Goal: Transaction & Acquisition: Purchase product/service

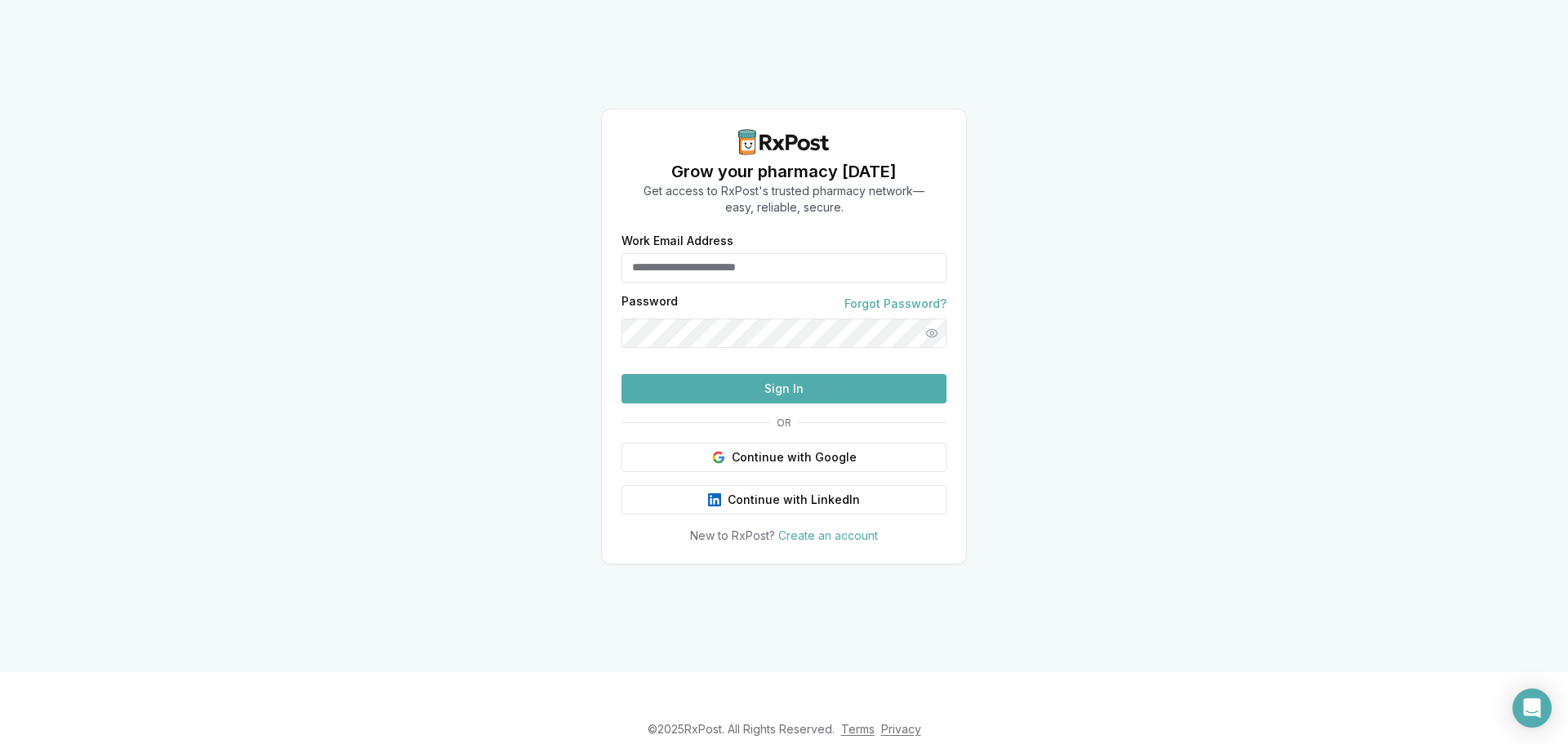
type input "**********"
click at [751, 404] on button "Sign In" at bounding box center [784, 388] width 325 height 29
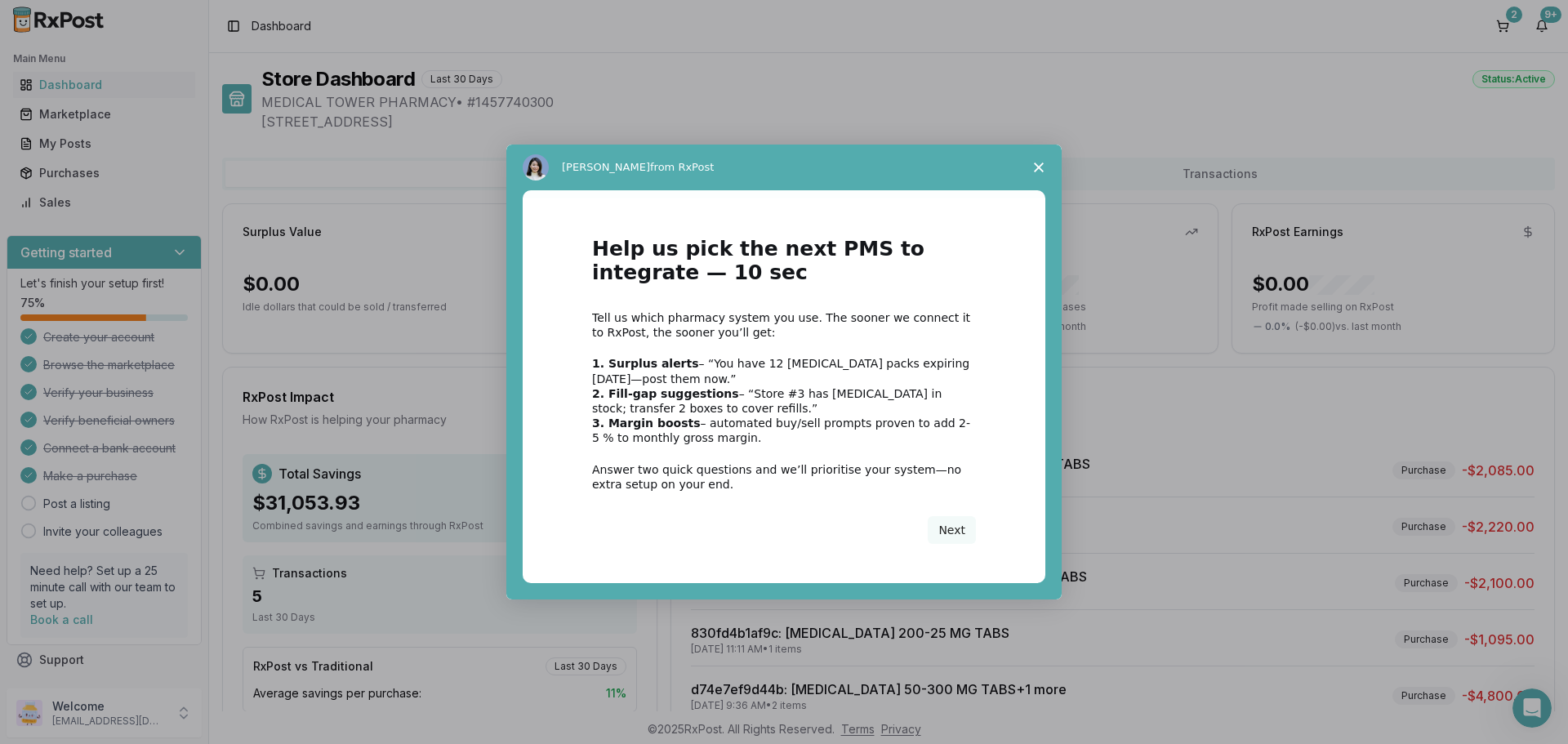
click at [1038, 165] on icon "Close survey" at bounding box center [1038, 167] width 10 height 10
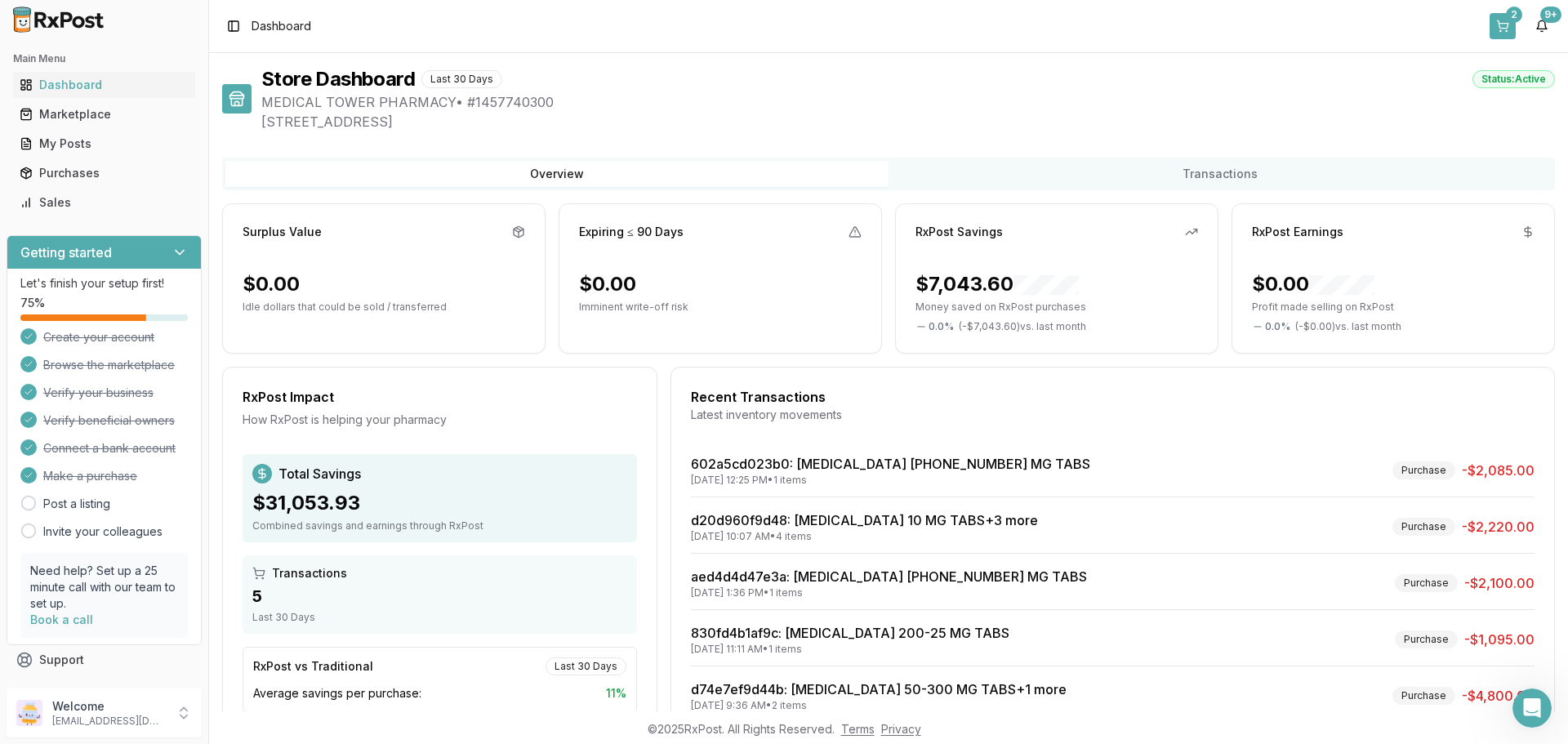
click at [1511, 27] on button "2" at bounding box center [1502, 27] width 27 height 27
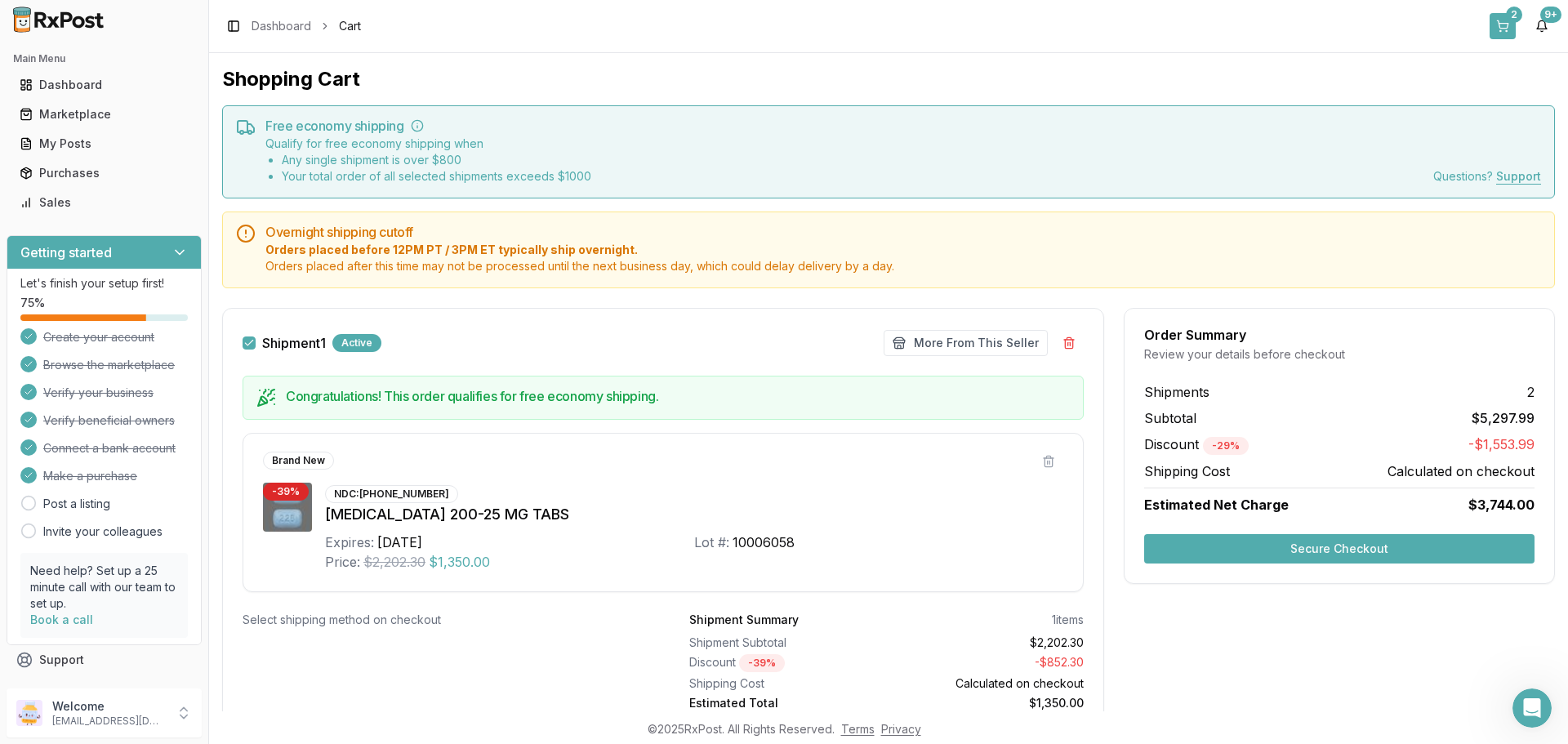
click at [1505, 27] on button "2" at bounding box center [1502, 27] width 27 height 27
click at [50, 120] on div "Marketplace" at bounding box center [104, 114] width 169 height 16
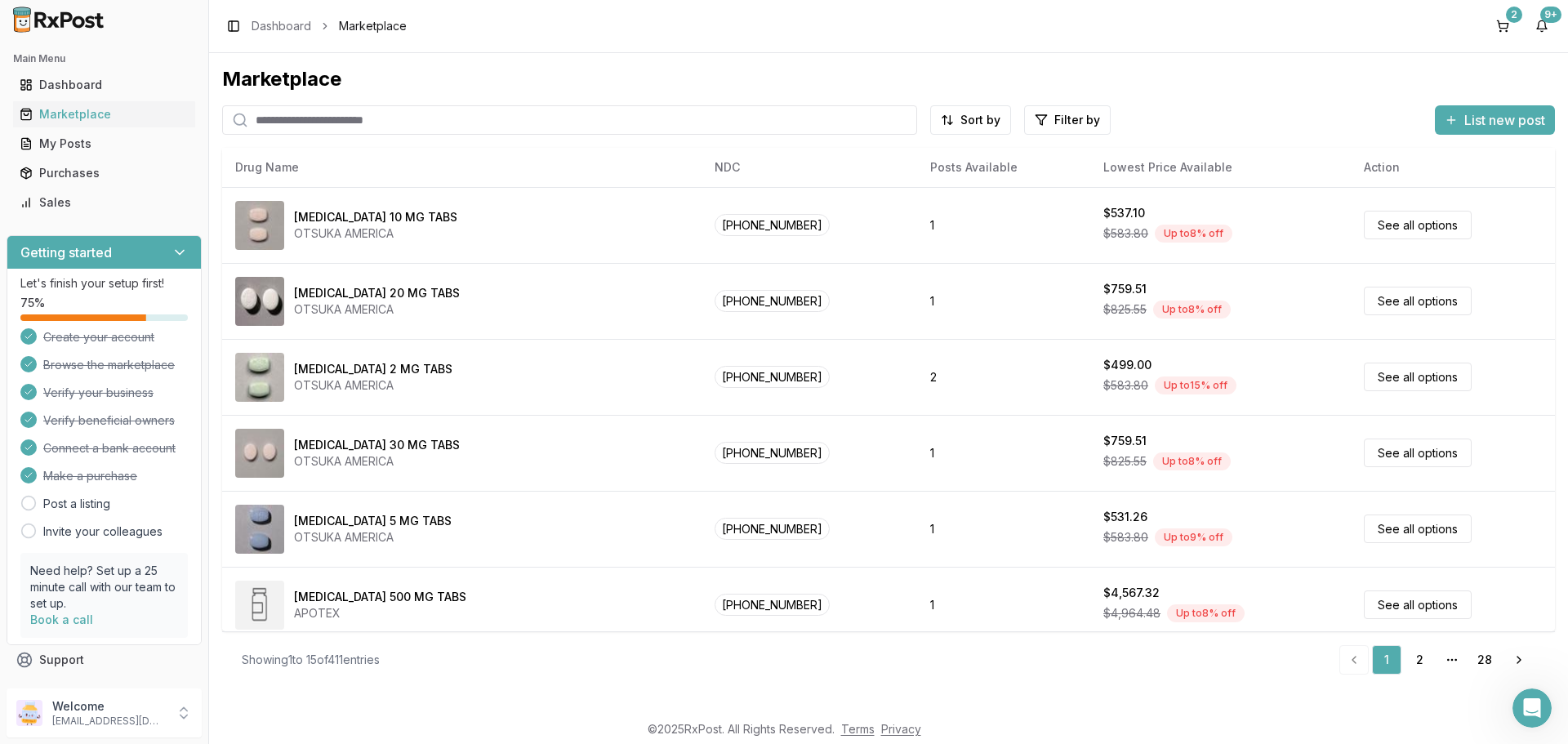
click at [397, 124] on input "search" at bounding box center [569, 120] width 695 height 29
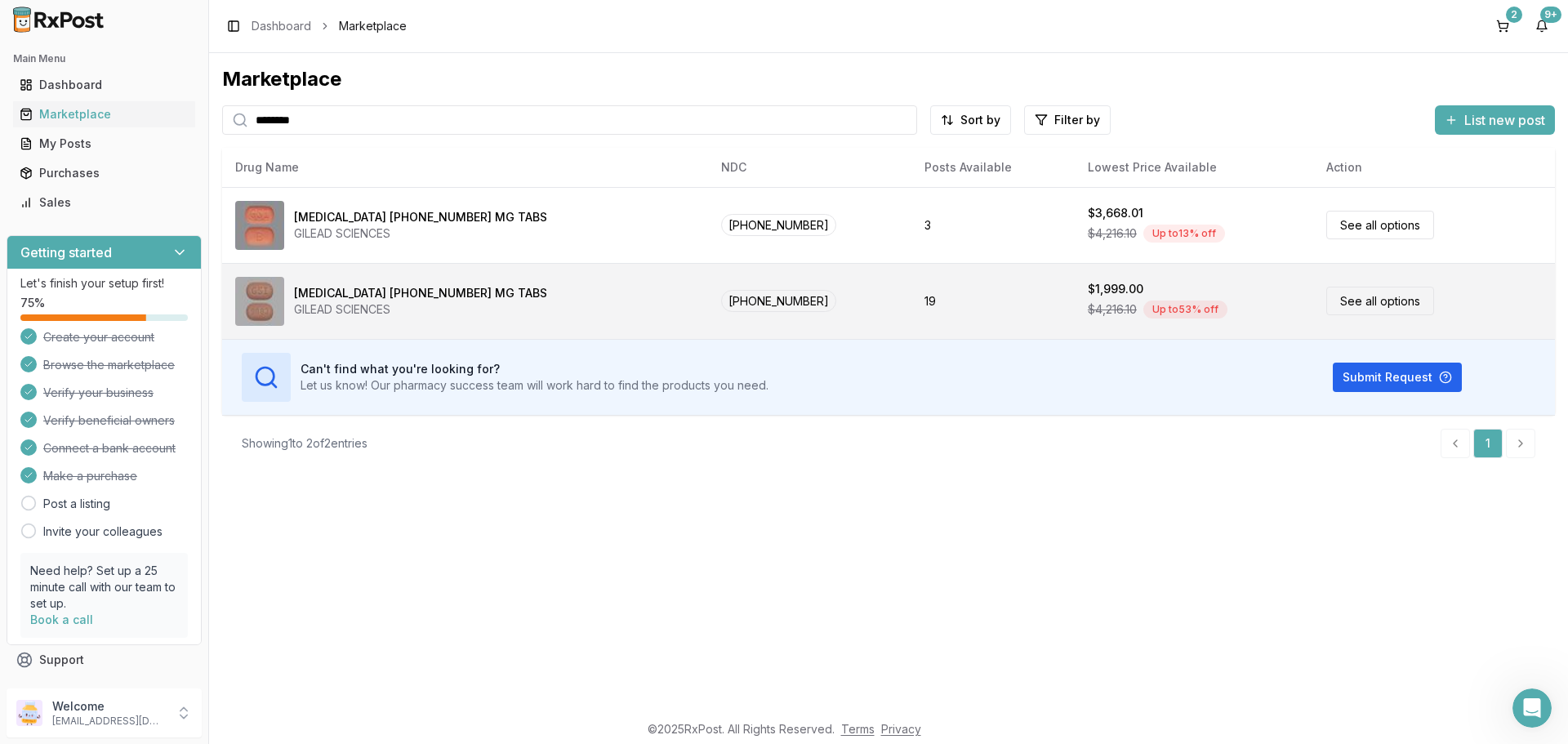
type input "********"
click at [375, 307] on div "GILEAD SCIENCES" at bounding box center [421, 309] width 253 height 16
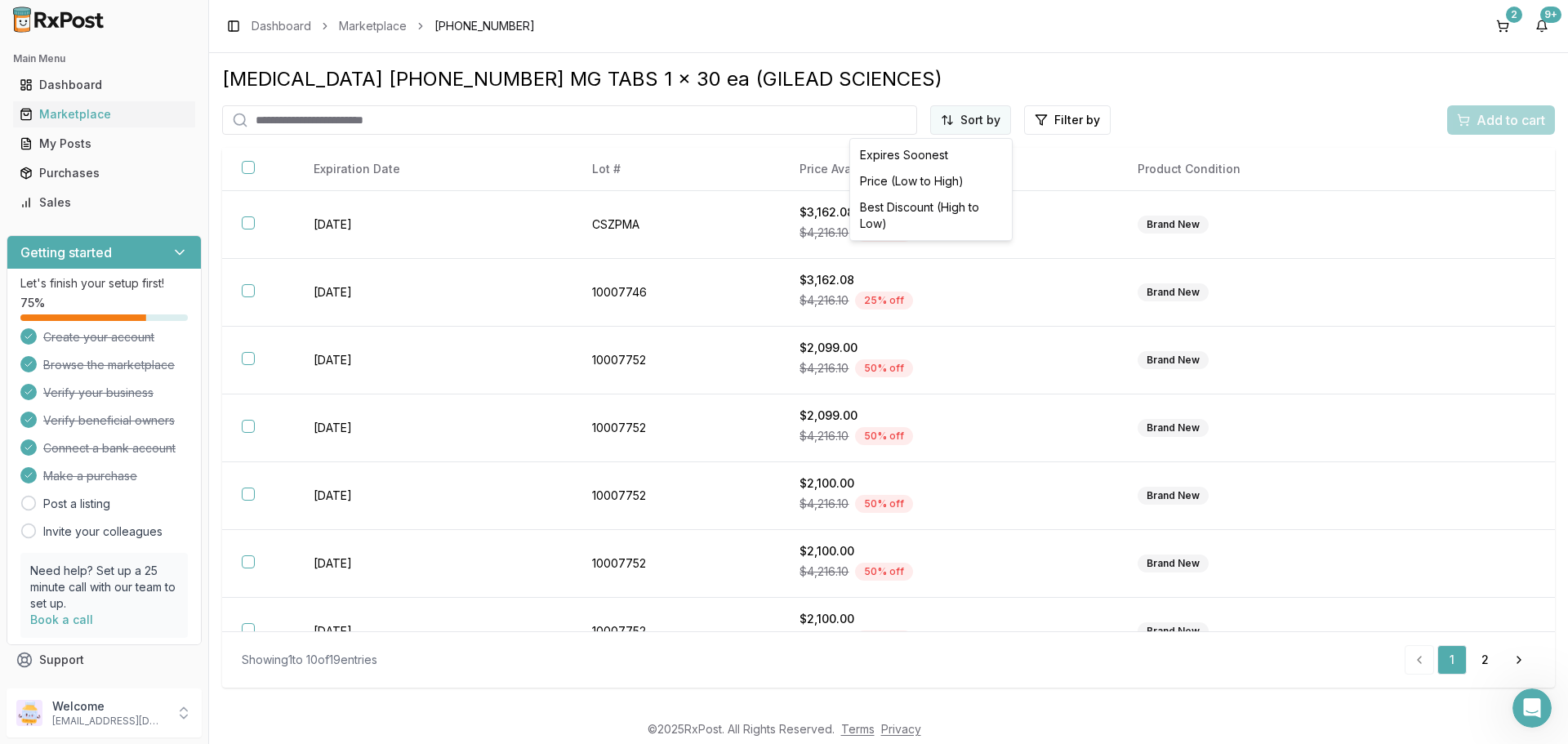
click at [954, 121] on html "Main Menu Dashboard Marketplace My Posts Purchases Sales Getting started Let's …" at bounding box center [784, 372] width 1568 height 744
click at [969, 118] on html "Main Menu Dashboard Marketplace My Posts Purchases Sales Getting started Let's …" at bounding box center [784, 372] width 1568 height 744
click at [969, 115] on html "Main Menu Dashboard Marketplace My Posts Purchases Sales Getting started Let's …" at bounding box center [784, 372] width 1568 height 744
click at [969, 115] on html "Main Menu Dashboard Marketplace My Posts Purchases Sales Getting started Let's …" at bounding box center [784, 372] width 1568 height 744
click at [970, 115] on html "Main Menu Dashboard Marketplace My Posts Purchases Sales Getting started Let's …" at bounding box center [784, 372] width 1568 height 744
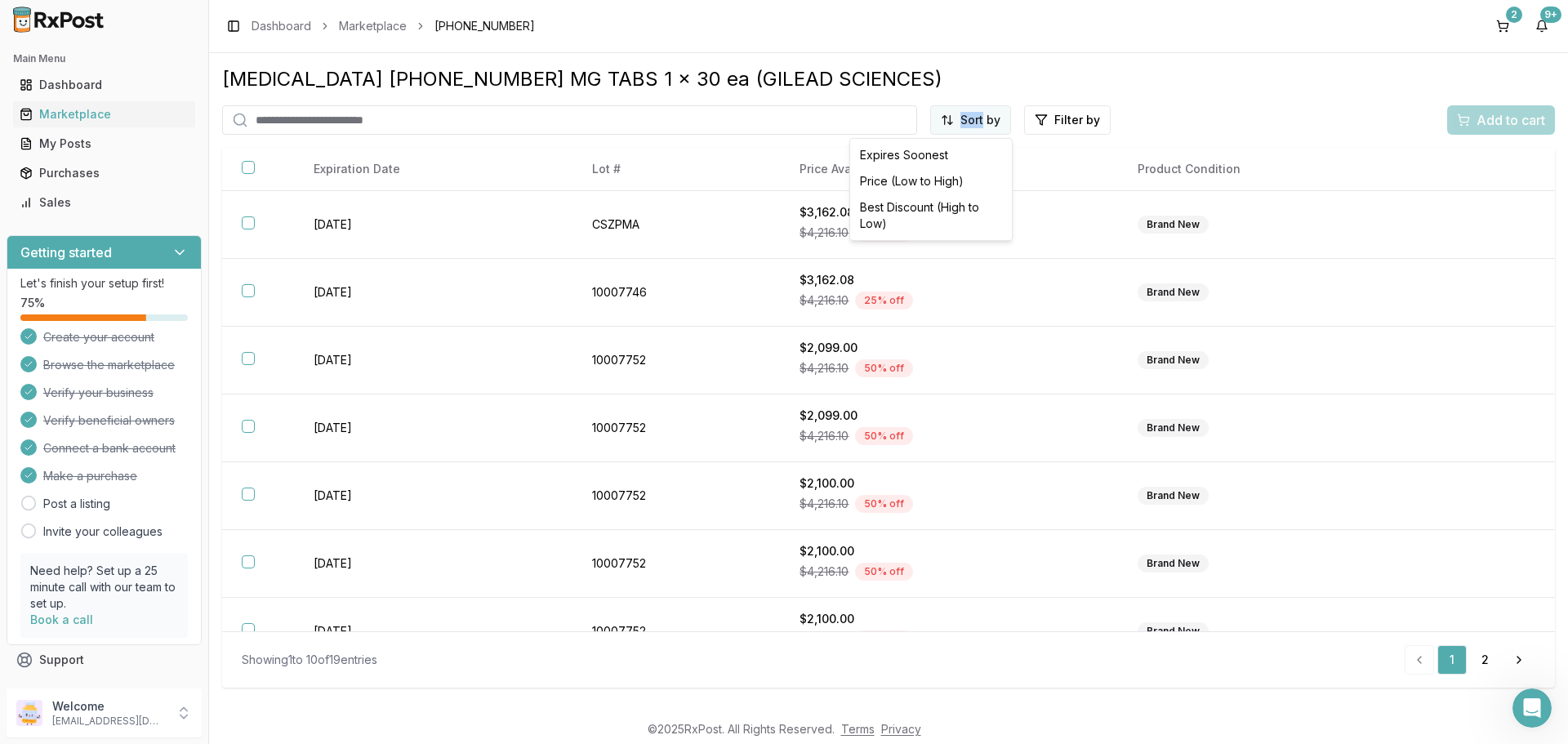
click at [970, 116] on html "Main Menu Dashboard Marketplace My Posts Purchases Sales Getting started Let's …" at bounding box center [784, 372] width 1568 height 744
